Goal: Information Seeking & Learning: Understand process/instructions

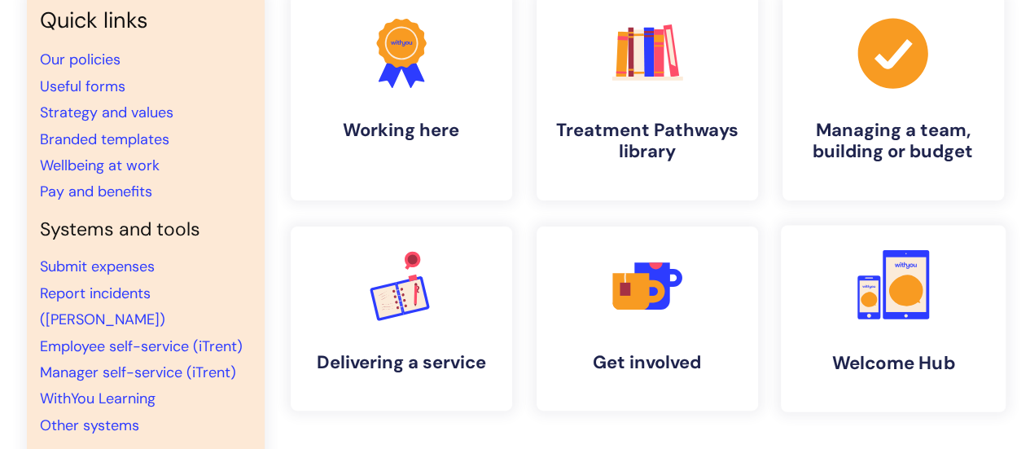
scroll to position [163, 0]
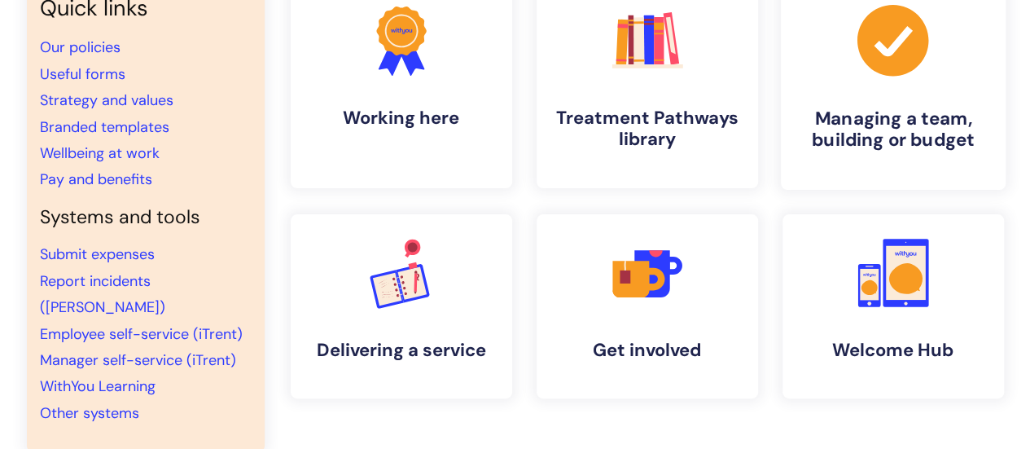
click at [889, 118] on h4 "Managing a team, building or budget" at bounding box center [893, 129] width 199 height 44
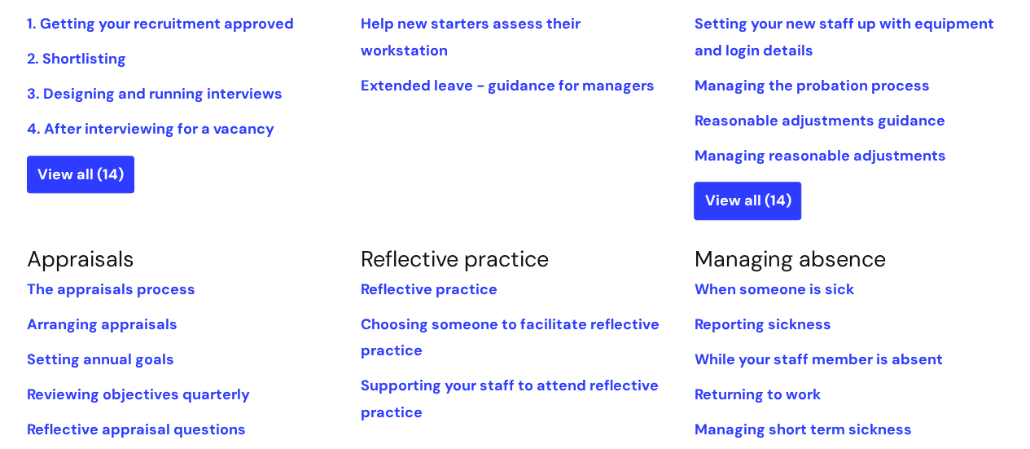
scroll to position [570, 0]
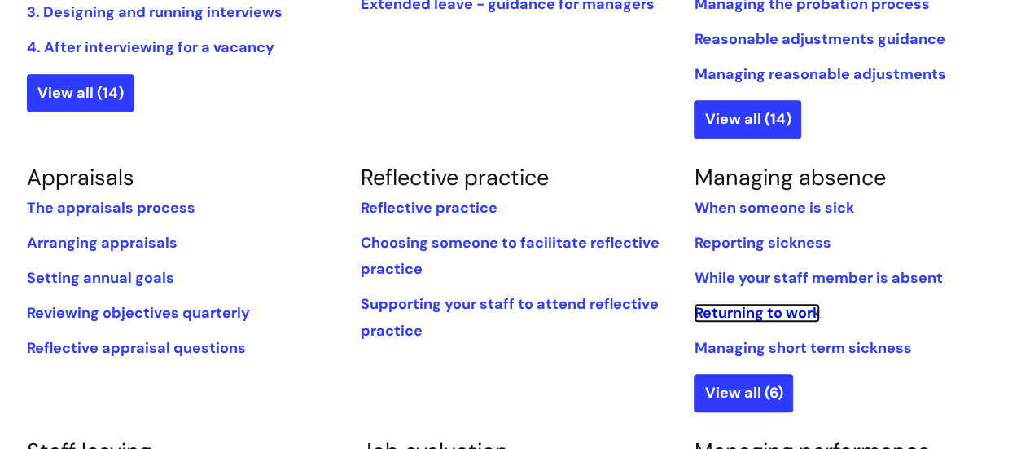
click at [820, 307] on link "Returning to work" at bounding box center [757, 313] width 126 height 20
click at [805, 307] on link "Returning to work" at bounding box center [757, 313] width 126 height 20
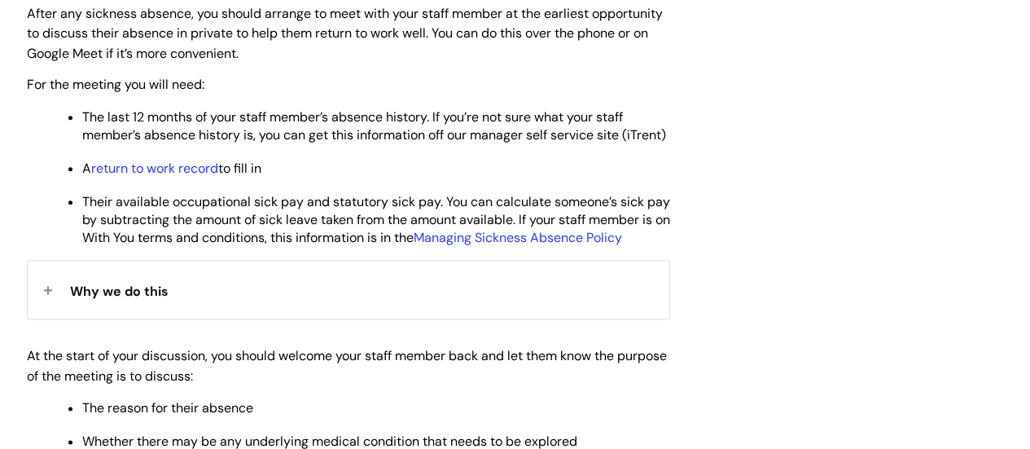
scroll to position [896, 0]
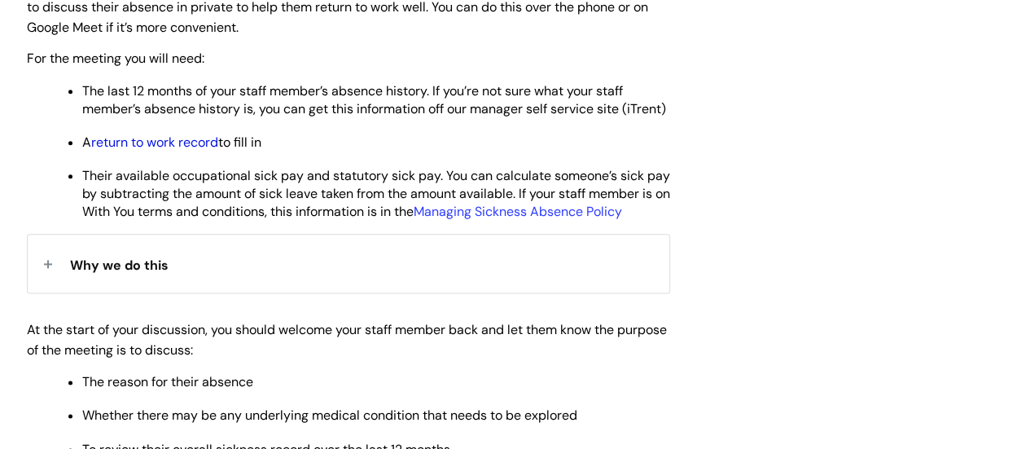
click at [189, 151] on link "return to work record" at bounding box center [154, 142] width 127 height 17
